Goal: Participate in discussion: Engage in conversation with other users on a specific topic

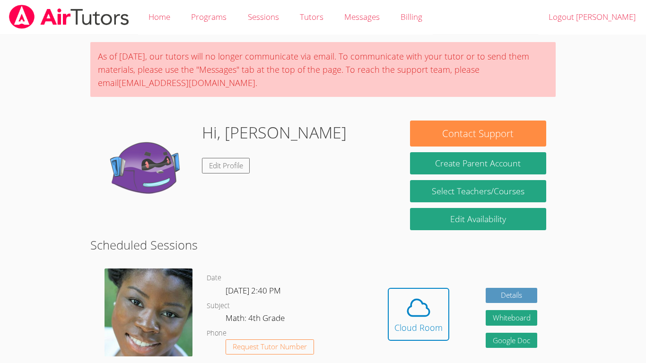
scroll to position [103, 0]
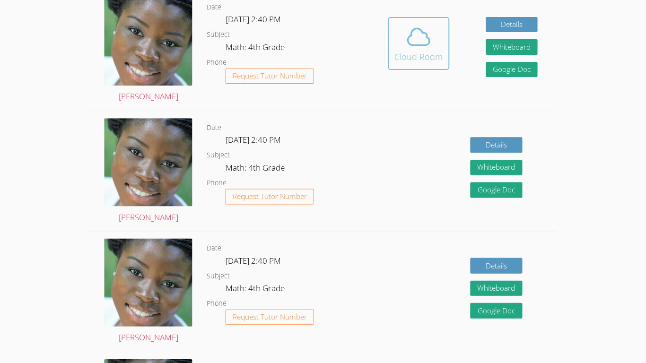
scroll to position [305, 0]
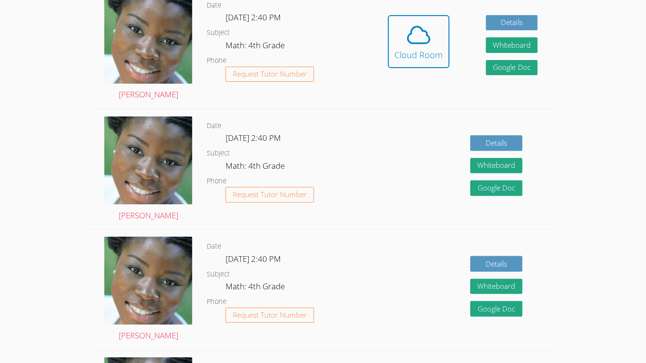
click at [382, 59] on div "Hidden Cloud Room Details Whiteboard Hidden Google Doc" at bounding box center [462, 49] width 186 height 120
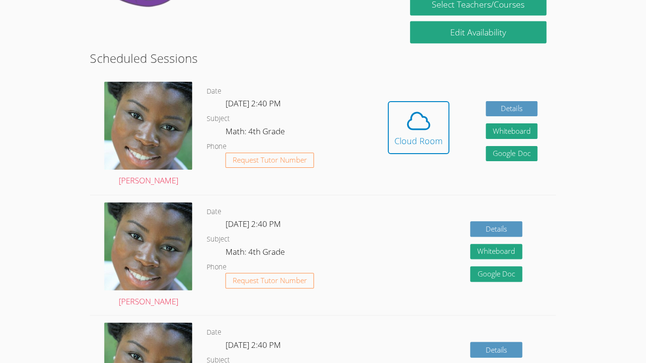
scroll to position [219, 0]
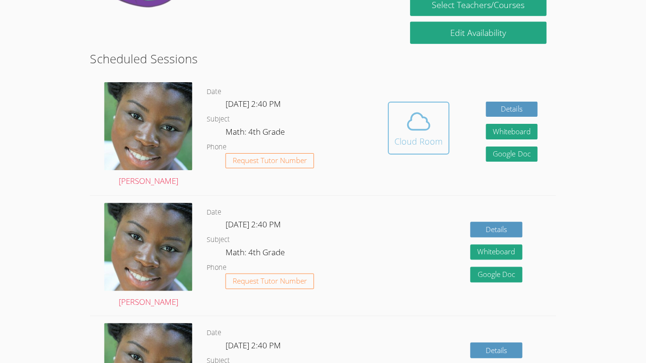
click at [405, 119] on icon at bounding box center [418, 121] width 26 height 26
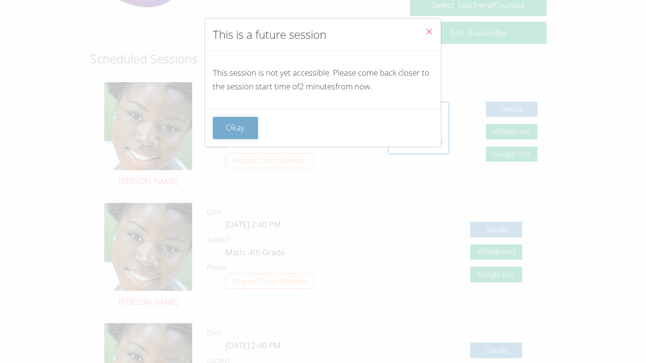
click at [237, 127] on button "Okay" at bounding box center [235, 128] width 45 height 22
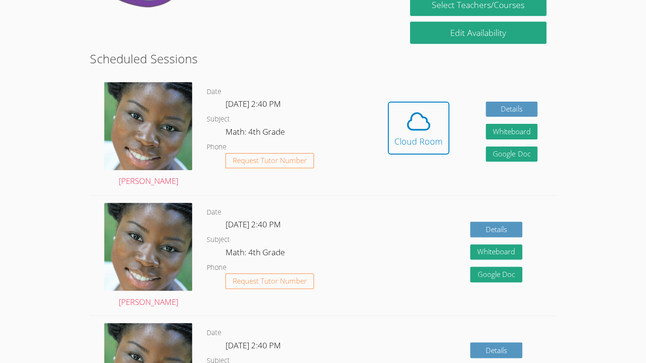
click at [403, 249] on div "Details Whiteboard Hidden Google Doc" at bounding box center [462, 256] width 186 height 120
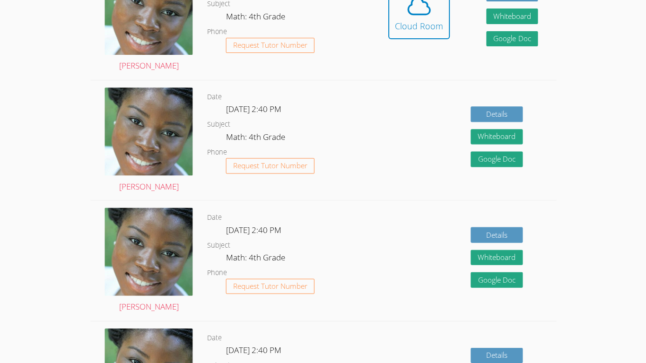
scroll to position [334, 0]
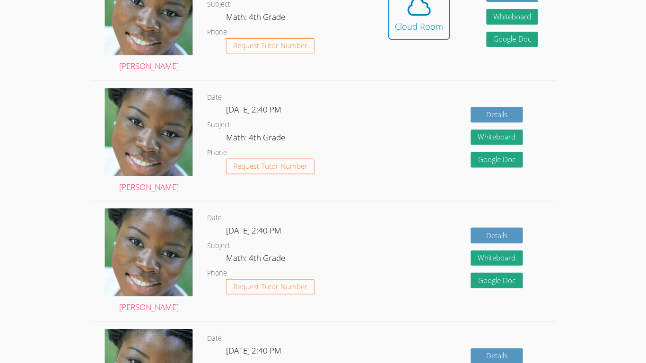
click at [414, 34] on button "Cloud Room" at bounding box center [418, 13] width 61 height 53
click at [405, 8] on icon at bounding box center [418, 6] width 26 height 26
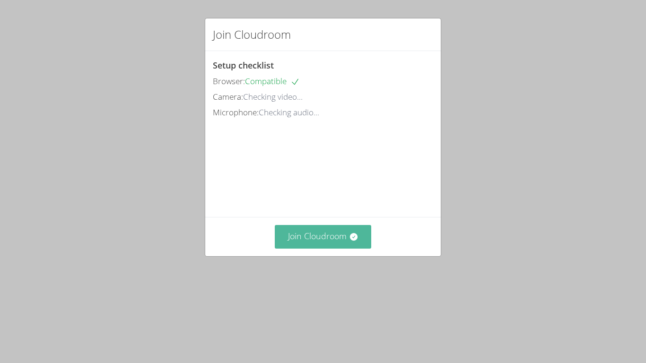
click at [301, 248] on button "Join Cloudroom" at bounding box center [323, 236] width 97 height 23
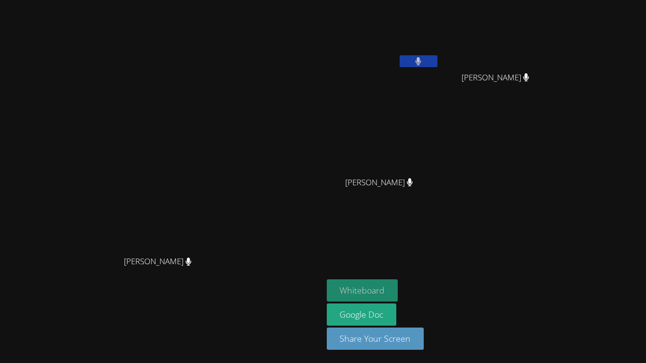
click at [398, 288] on button "Whiteboard" at bounding box center [362, 290] width 71 height 22
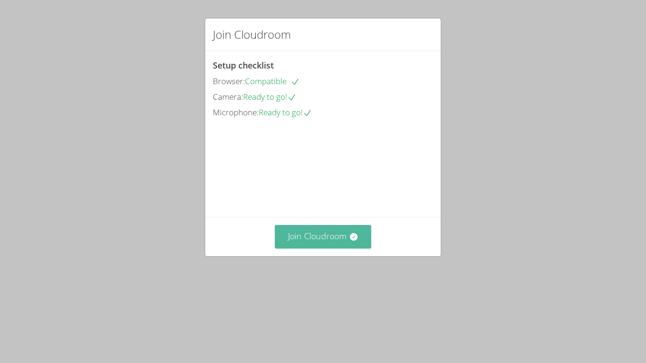
click at [296, 248] on button "Join Cloudroom" at bounding box center [323, 236] width 97 height 23
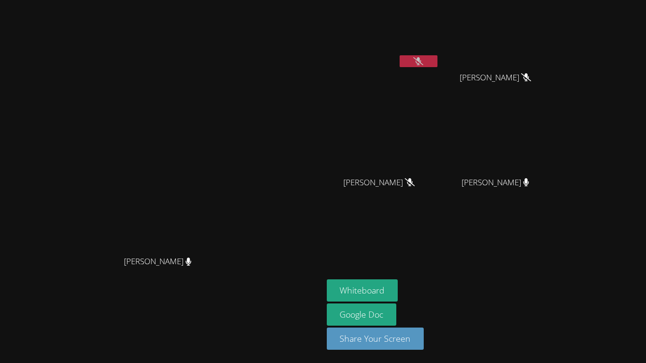
click at [437, 62] on button at bounding box center [418, 61] width 38 height 12
click at [421, 57] on icon at bounding box center [418, 61] width 6 height 8
click at [423, 61] on icon at bounding box center [418, 61] width 10 height 8
click at [421, 59] on icon at bounding box center [419, 61] width 6 height 8
click at [398, 286] on button "Whiteboard" at bounding box center [362, 290] width 71 height 22
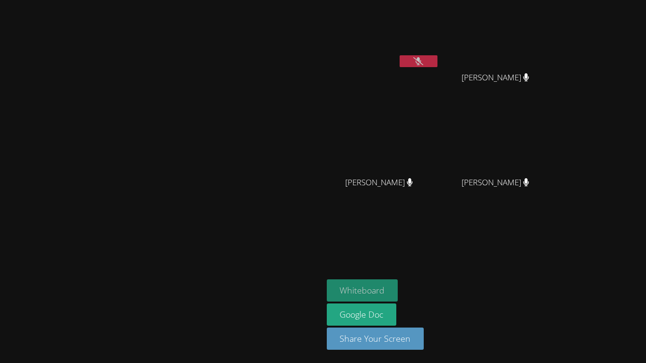
click at [398, 287] on button "Whiteboard" at bounding box center [362, 290] width 71 height 22
click at [398, 292] on button "Whiteboard" at bounding box center [362, 290] width 71 height 22
click at [398, 286] on button "Whiteboard" at bounding box center [362, 290] width 71 height 22
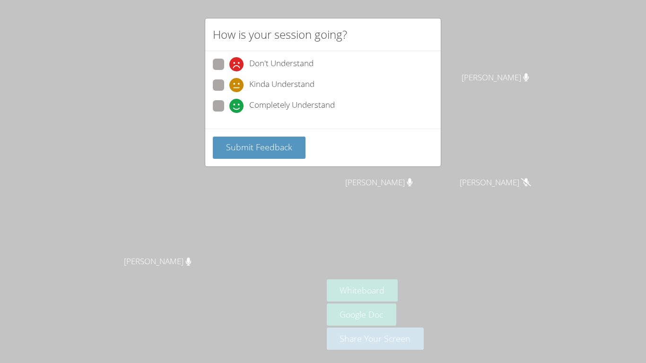
click at [495, 62] on div "How is your session going? Don't Understand Kinda Understand Completely Underst…" at bounding box center [323, 181] width 646 height 363
click at [283, 97] on div "Don't Understand Kinda Understand Completely Understand" at bounding box center [323, 88] width 220 height 59
click at [229, 113] on span at bounding box center [229, 113] width 0 height 0
click at [229, 108] on input "Completely Understand" at bounding box center [233, 104] width 8 height 8
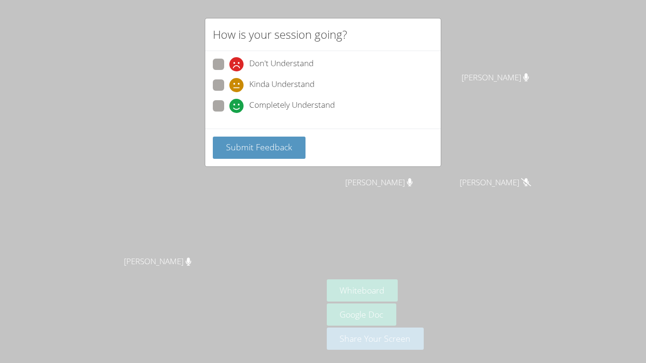
radio input "true"
click at [252, 149] on span "Submit Feedback" at bounding box center [259, 146] width 66 height 11
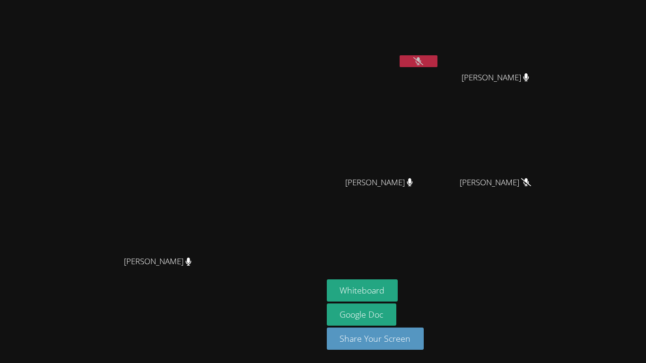
click at [423, 57] on icon at bounding box center [418, 61] width 10 height 8
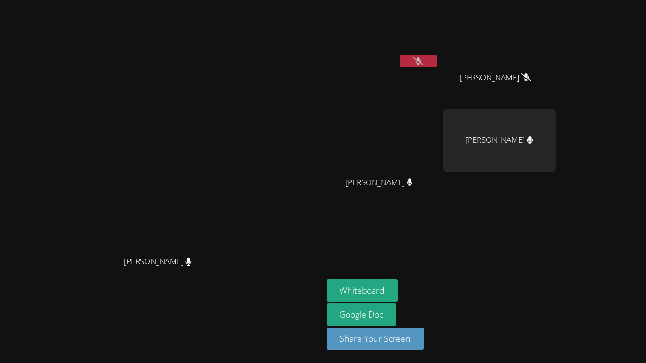
click at [423, 62] on icon at bounding box center [418, 61] width 10 height 8
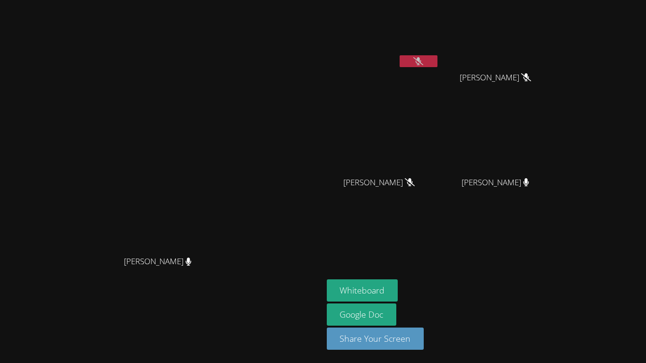
click at [555, 356] on div "Whiteboard Google Doc Share Your Screen" at bounding box center [441, 318] width 229 height 78
click at [437, 61] on button at bounding box center [418, 61] width 38 height 12
click at [399, 55] on button at bounding box center [418, 61] width 38 height 12
